Goal: Book appointment/travel/reservation

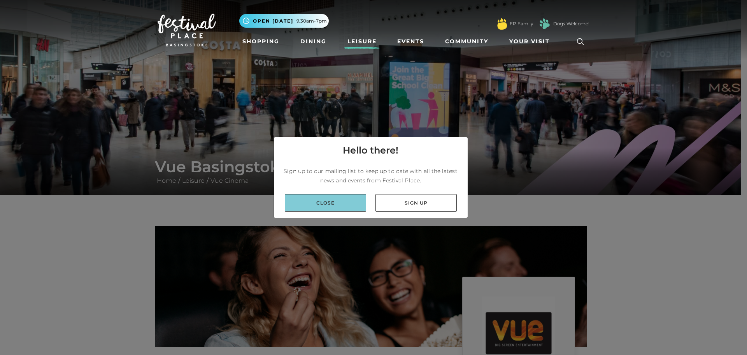
click at [354, 207] on link "Close" at bounding box center [325, 203] width 81 height 18
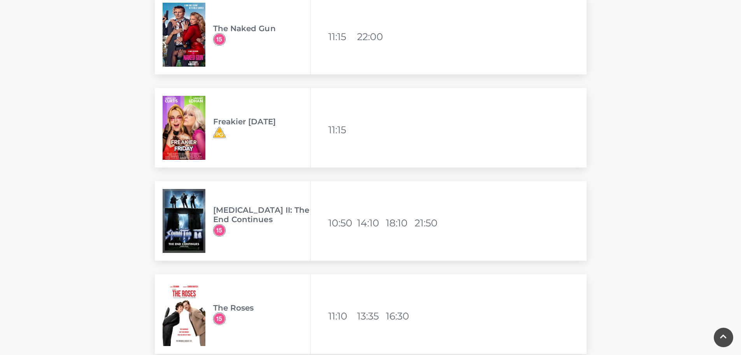
scroll to position [623, 0]
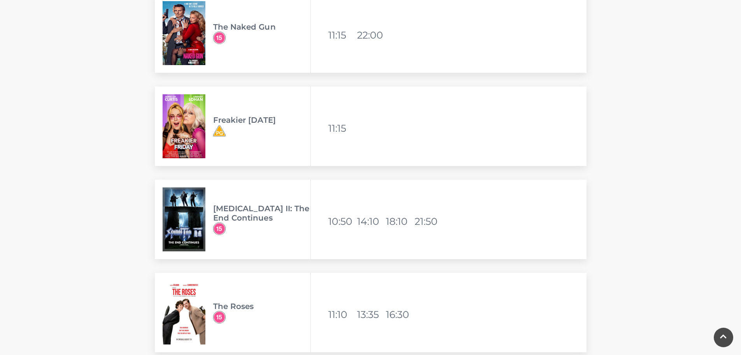
click at [247, 211] on h3 "[MEDICAL_DATA] II: The End Continues" at bounding box center [261, 213] width 97 height 19
click at [363, 211] on ul "10:50 14:10 18:10 21:50" at bounding box center [385, 219] width 114 height 23
click at [248, 212] on h3 "[MEDICAL_DATA] II: The End Continues" at bounding box center [261, 213] width 97 height 19
click at [194, 214] on img at bounding box center [184, 219] width 43 height 64
click at [191, 214] on img at bounding box center [184, 219] width 43 height 64
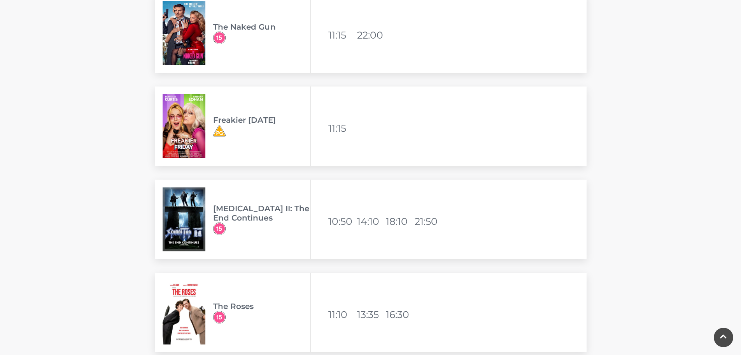
click at [237, 221] on h3 "[MEDICAL_DATA] II: The End Continues" at bounding box center [261, 213] width 97 height 19
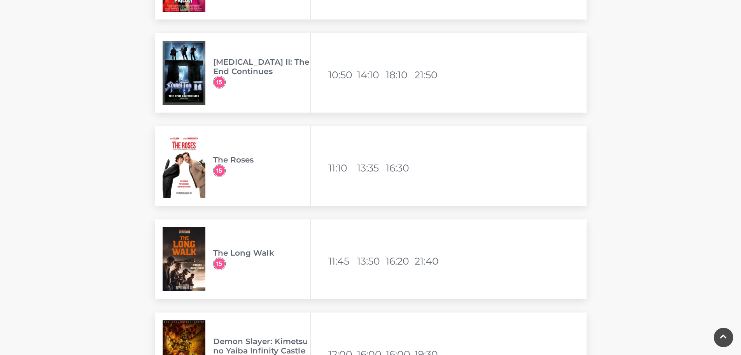
scroll to position [778, 0]
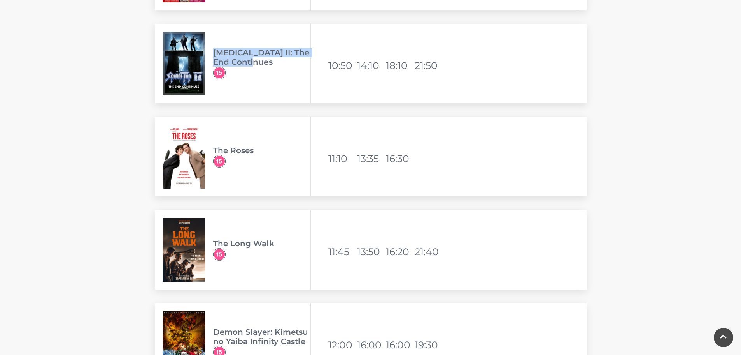
drag, startPoint x: 262, startPoint y: 61, endPoint x: 214, endPoint y: 53, distance: 49.4
click at [214, 53] on h3 "[MEDICAL_DATA] II: The End Continues" at bounding box center [261, 57] width 97 height 19
copy h3 "[MEDICAL_DATA] II: The End Continues"
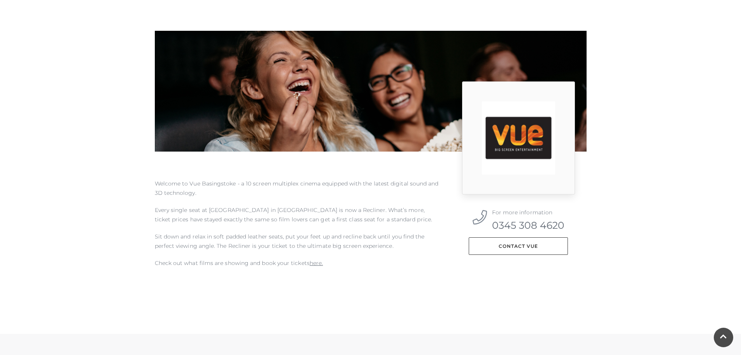
scroll to position [195, 0]
click at [314, 267] on p "Check out what films are showing and book your tickets here." at bounding box center [297, 262] width 284 height 9
click at [319, 264] on link "here." at bounding box center [316, 263] width 13 height 7
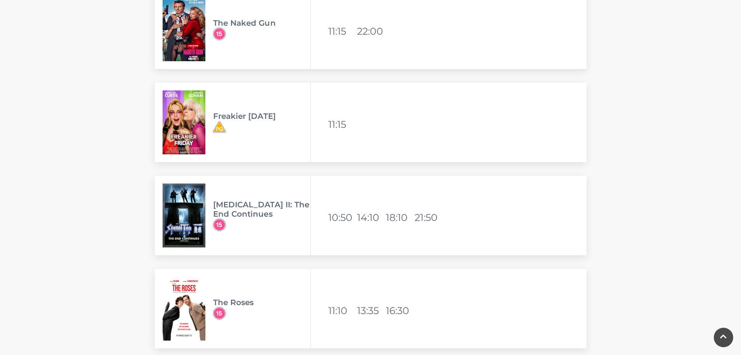
scroll to position [700, 0]
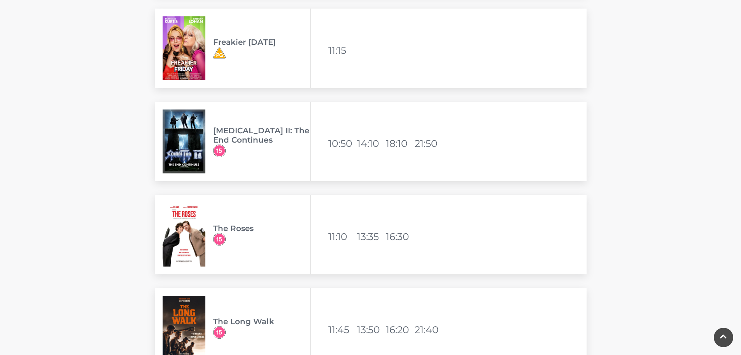
click at [348, 143] on li "10:50" at bounding box center [341, 143] width 27 height 19
click at [249, 135] on h3 "[MEDICAL_DATA] II: The End Continues" at bounding box center [261, 135] width 97 height 19
